Goal: Task Accomplishment & Management: Use online tool/utility

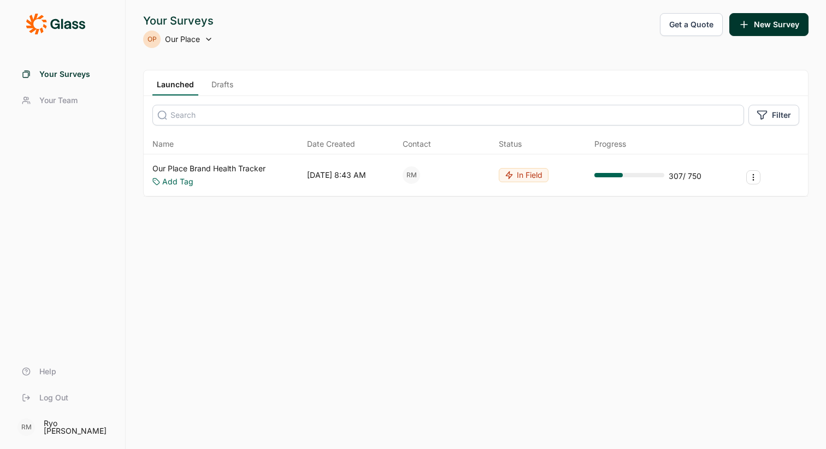
click at [247, 162] on div "Our Place Brand Health Tracker Add Tag [DATE] 8:43 AM RM In Field 307 / 750" at bounding box center [476, 176] width 664 height 42
click at [242, 171] on link "Our Place Brand Health Tracker" at bounding box center [208, 168] width 113 height 11
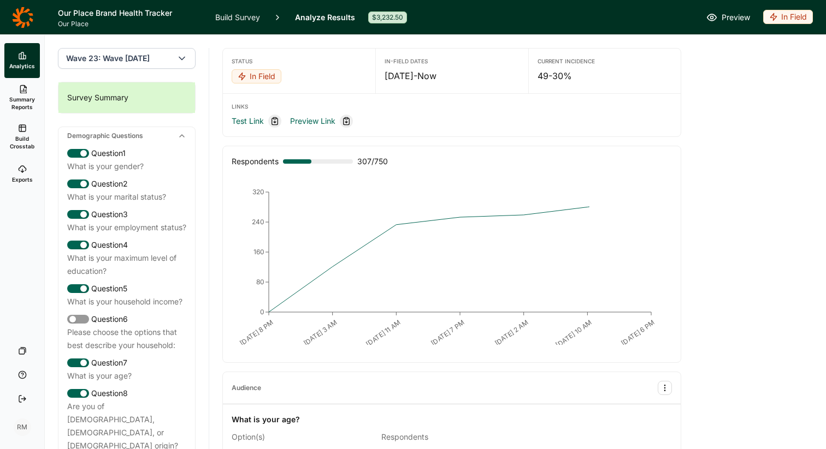
click at [239, 22] on link "Build Survey" at bounding box center [237, 17] width 45 height 34
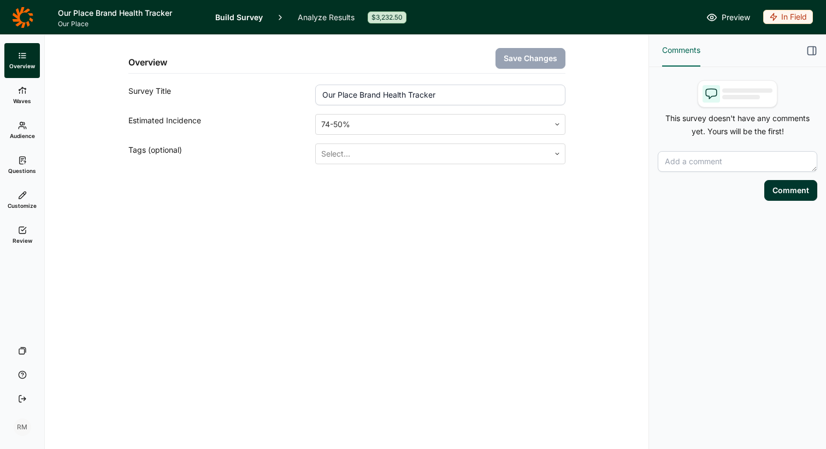
click at [19, 240] on span "Review" at bounding box center [23, 241] width 20 height 8
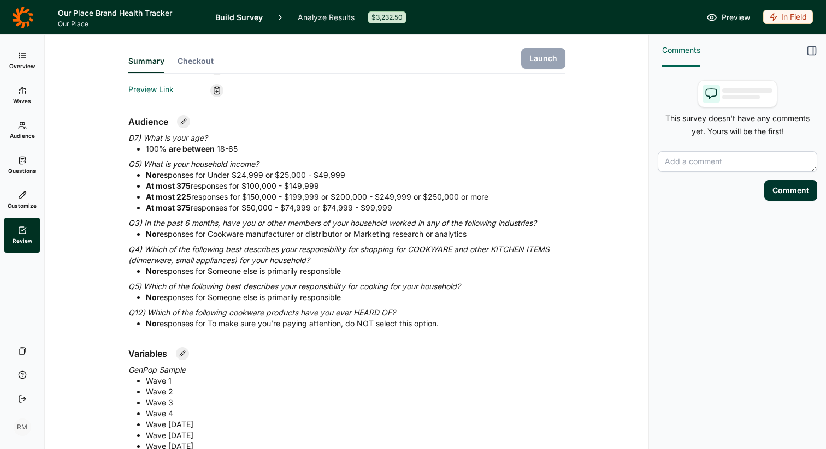
scroll to position [247, 0]
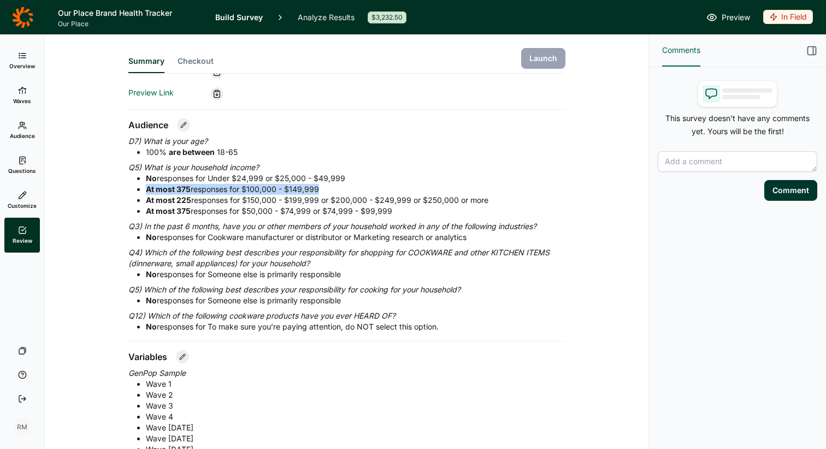
drag, startPoint x: 143, startPoint y: 194, endPoint x: 329, endPoint y: 193, distance: 186.2
click at [329, 193] on ul "No responses for Under $24,999 or $25,000 - $49,999 At most 375 responses for $…" at bounding box center [346, 195] width 437 height 44
click at [297, 206] on li "At most 375 responses for $50,000 - $74,999 or $74,999 - $99,999" at bounding box center [355, 211] width 419 height 11
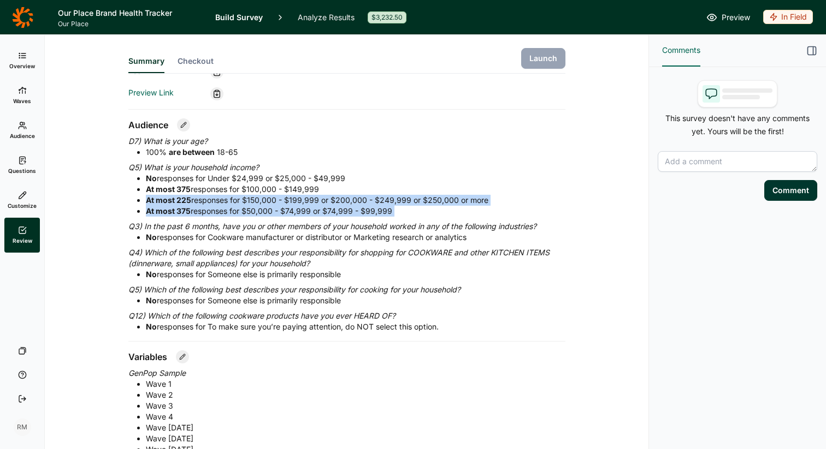
drag, startPoint x: 297, startPoint y: 206, endPoint x: 301, endPoint y: 197, distance: 9.8
click at [301, 197] on ul "No responses for Under $24,999 or $25,000 - $49,999 At most 375 responses for $…" at bounding box center [346, 195] width 437 height 44
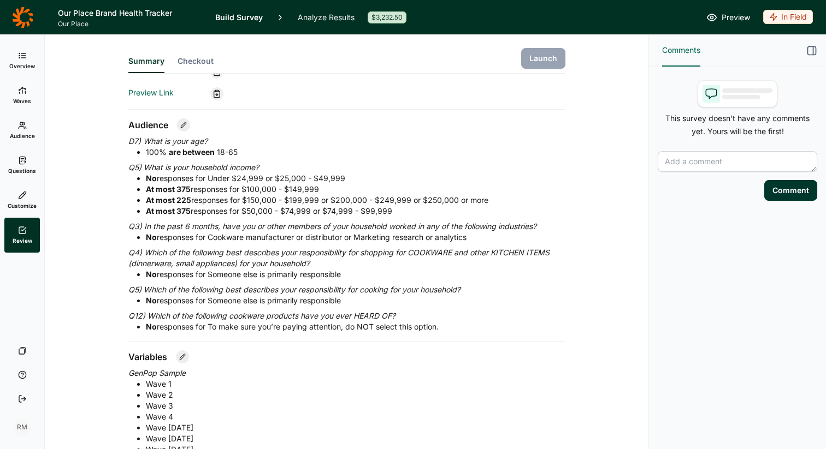
click at [271, 201] on span "At most 225 responses for $150,000 - $199,999 or $200,000 - $249,999 or $250,00…" at bounding box center [317, 200] width 342 height 9
drag, startPoint x: 271, startPoint y: 201, endPoint x: 279, endPoint y: 183, distance: 19.1
click at [279, 183] on ul "No responses for Under $24,999 or $25,000 - $49,999 At most 375 responses for $…" at bounding box center [346, 195] width 437 height 44
click at [259, 188] on span "At most 375 responses for $100,000 - $149,999" at bounding box center [232, 189] width 173 height 9
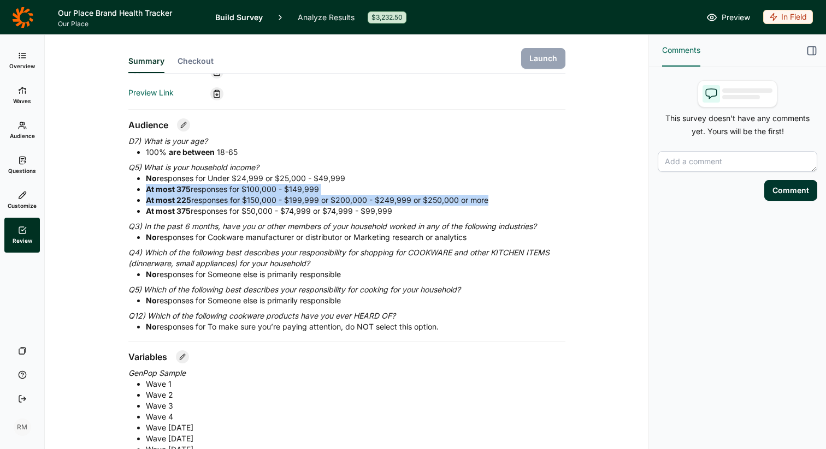
drag, startPoint x: 259, startPoint y: 188, endPoint x: 259, endPoint y: 202, distance: 13.7
click at [259, 202] on ul "No responses for Under $24,999 or $25,000 - $49,999 At most 375 responses for $…" at bounding box center [346, 195] width 437 height 44
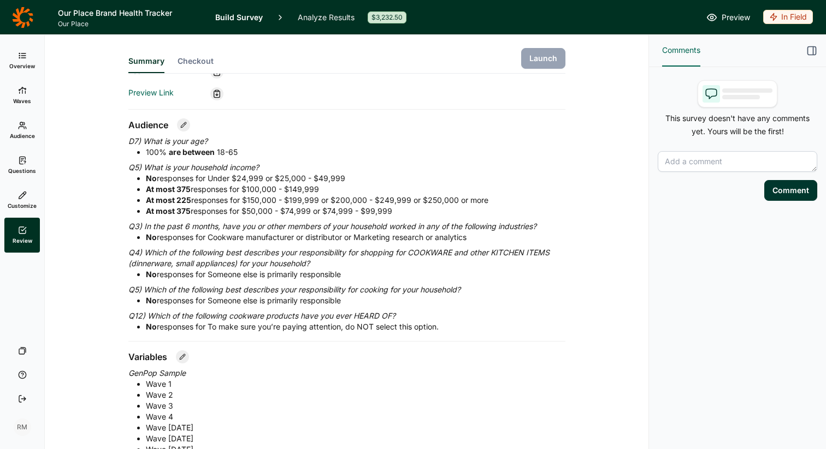
click at [183, 214] on strong "At most 375" at bounding box center [168, 210] width 45 height 9
click at [206, 203] on span "At most 225 responses for $150,000 - $199,999 or $200,000 - $249,999 or $250,00…" at bounding box center [317, 200] width 342 height 9
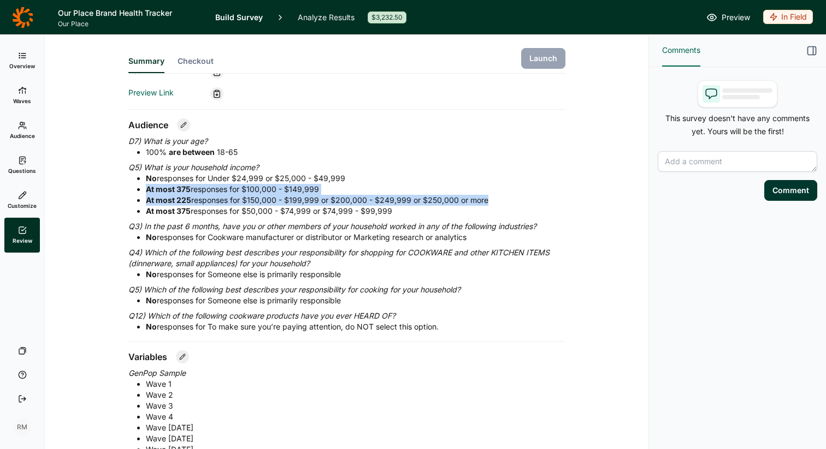
drag, startPoint x: 206, startPoint y: 203, endPoint x: 214, endPoint y: 187, distance: 17.8
click at [214, 187] on ul "No responses for Under $24,999 or $25,000 - $49,999 At most 375 responses for $…" at bounding box center [346, 195] width 437 height 44
click at [214, 187] on span "At most 375 responses for $100,000 - $149,999" at bounding box center [232, 189] width 173 height 9
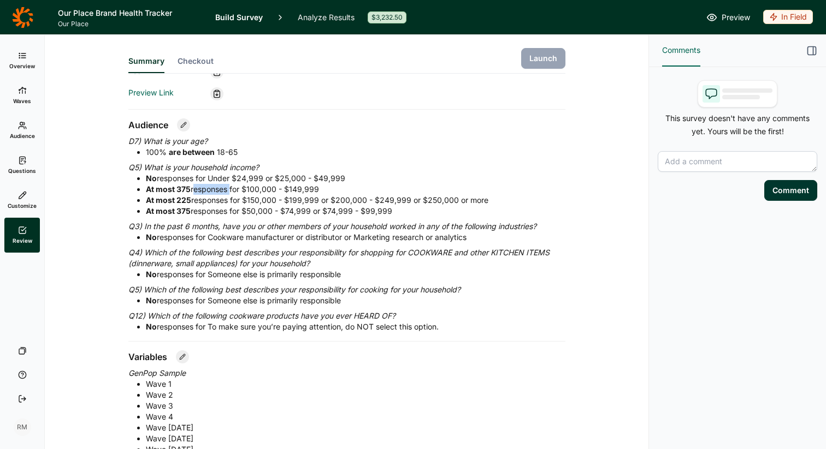
click at [214, 187] on span "At most 375 responses for $100,000 - $149,999" at bounding box center [232, 189] width 173 height 9
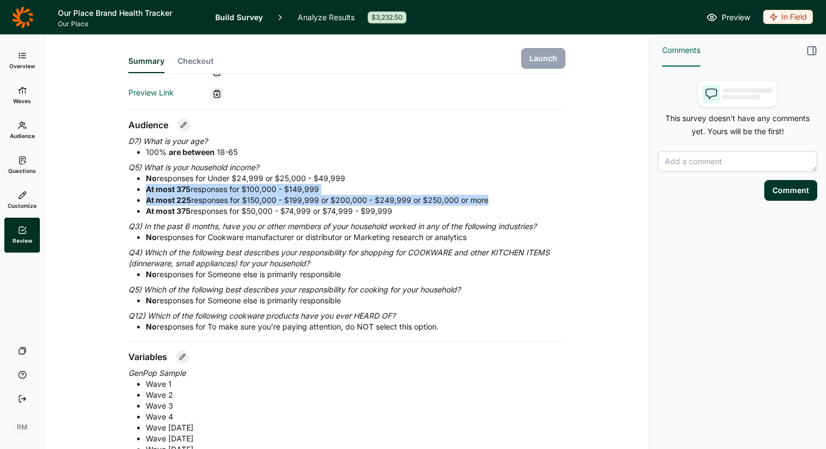
drag, startPoint x: 214, startPoint y: 187, endPoint x: 214, endPoint y: 199, distance: 12.0
click at [214, 199] on ul "No responses for Under $24,999 or $25,000 - $49,999 At most 375 responses for $…" at bounding box center [346, 195] width 437 height 44
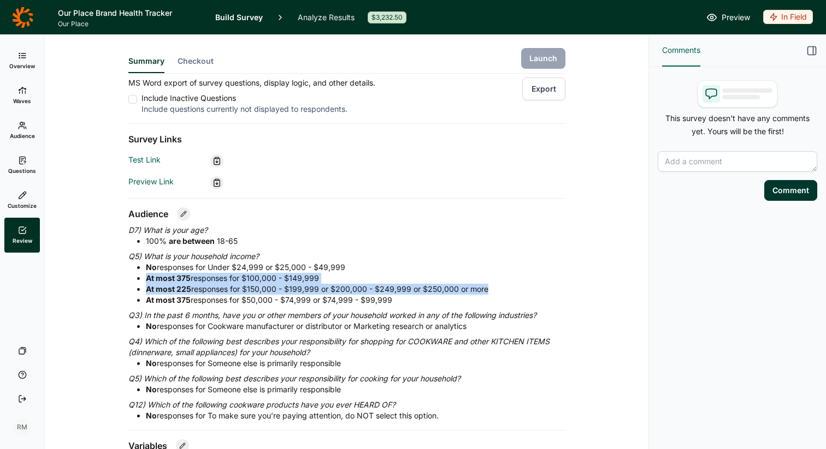
scroll to position [238, 0]
